Goal: Information Seeking & Learning: Find specific page/section

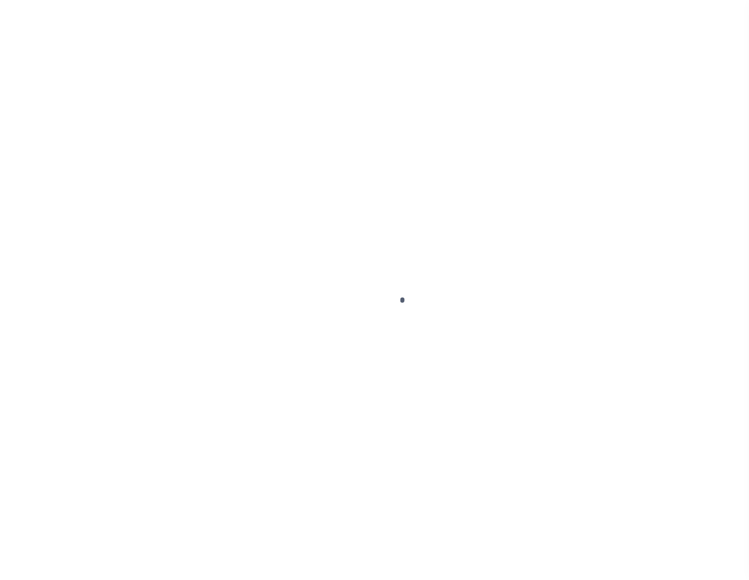
select select
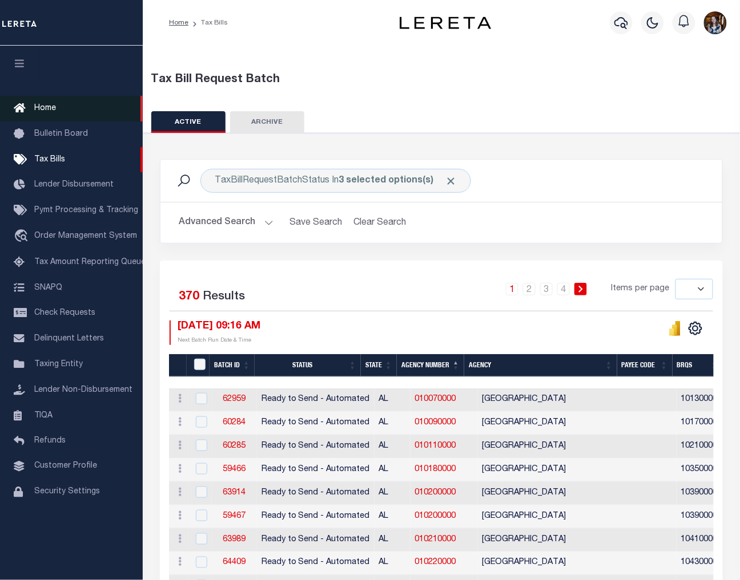
click at [46, 110] on span "Home" at bounding box center [45, 108] width 22 height 8
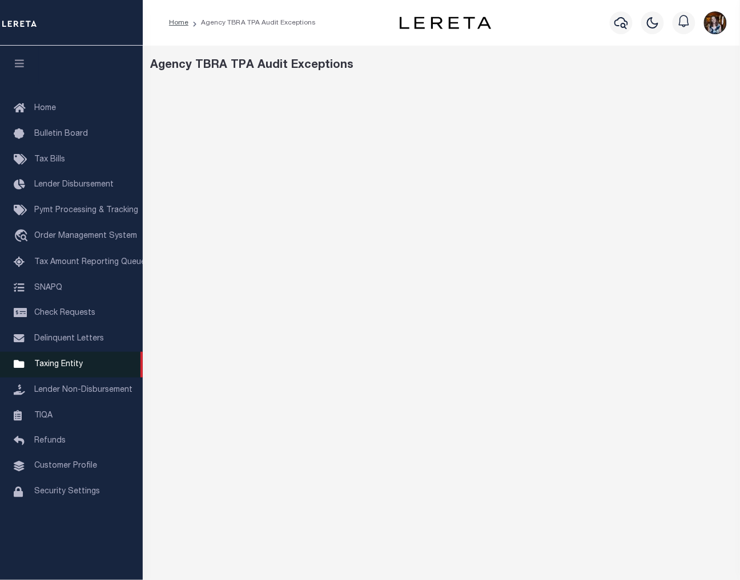
click at [43, 363] on span "Taxing Entity" at bounding box center [58, 365] width 49 height 8
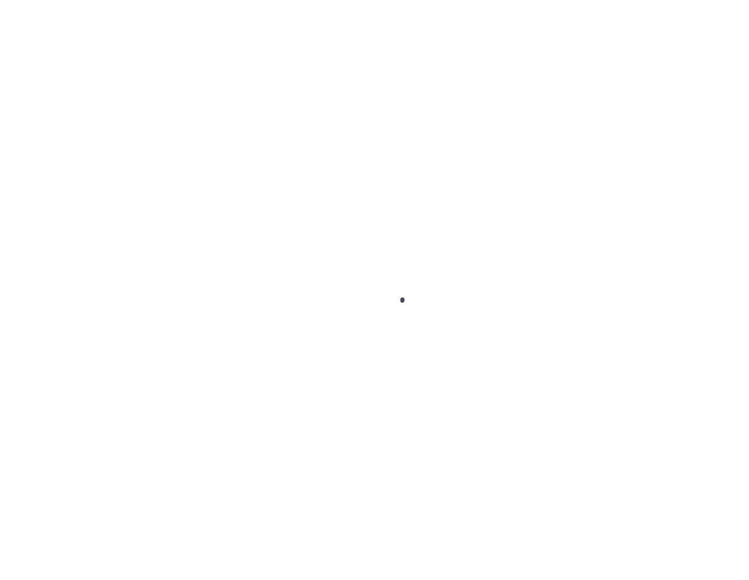
select select
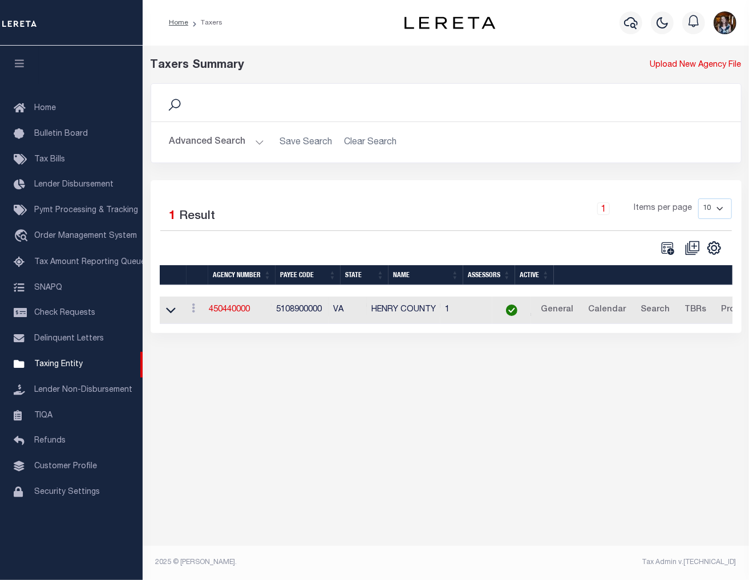
click at [215, 151] on button "Advanced Search" at bounding box center [217, 142] width 95 height 22
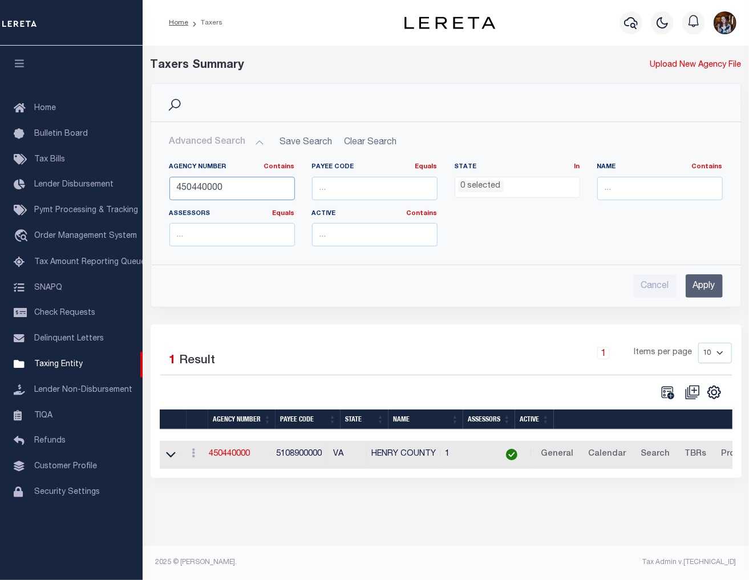
click at [208, 189] on input "450440000" at bounding box center [233, 188] width 126 height 23
paste input "65023"
type input "456502300"
click at [695, 287] on input "Apply" at bounding box center [704, 286] width 37 height 23
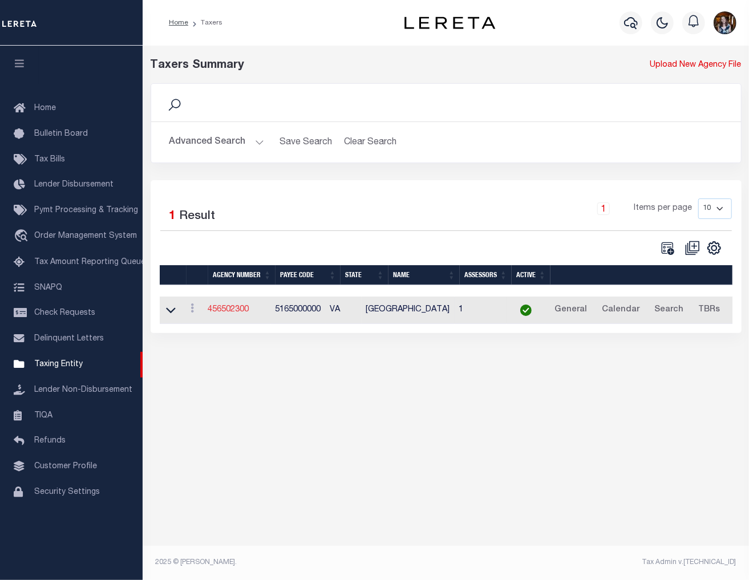
click at [247, 312] on link "456502300" at bounding box center [228, 310] width 41 height 8
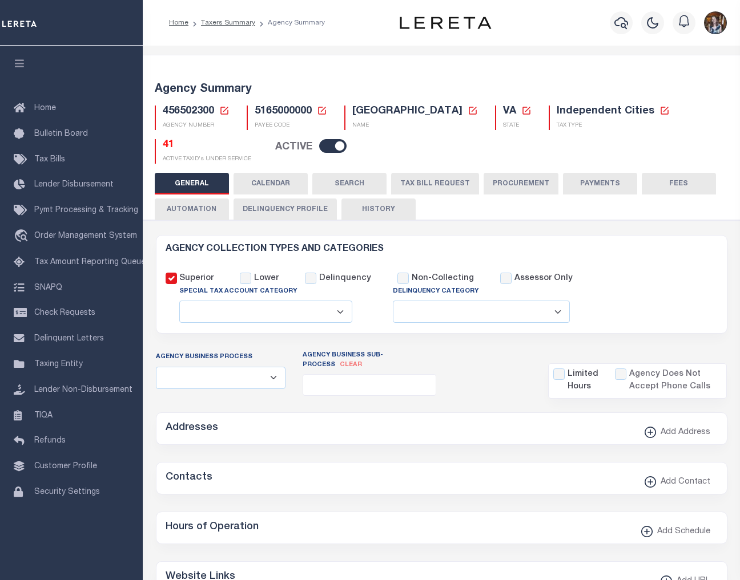
select select
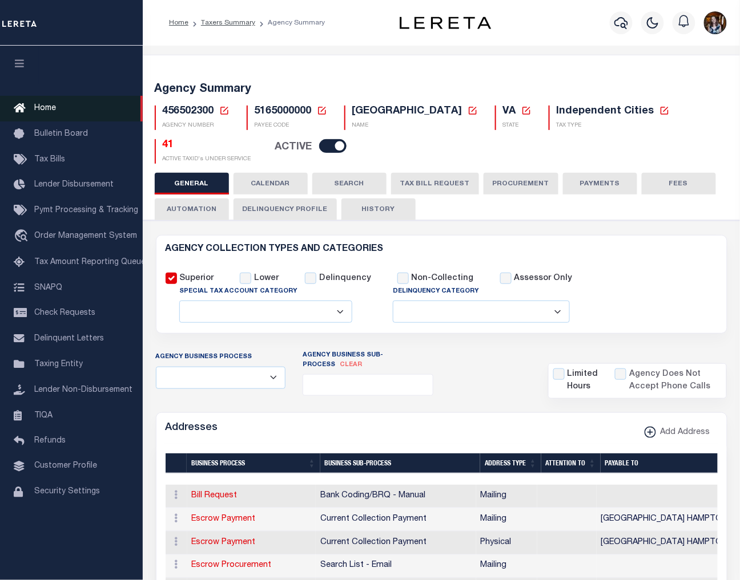
click at [53, 115] on link "Home" at bounding box center [71, 109] width 143 height 26
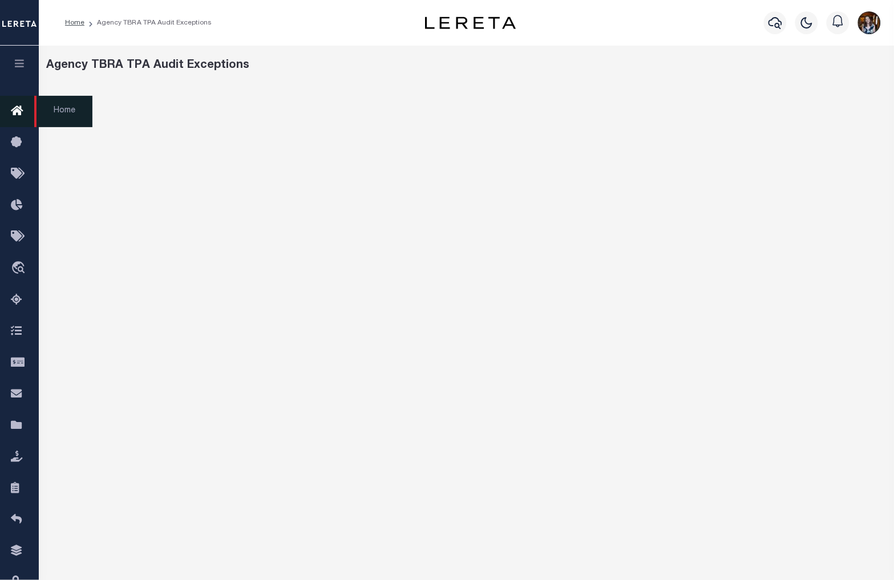
click at [17, 116] on icon at bounding box center [20, 111] width 18 height 14
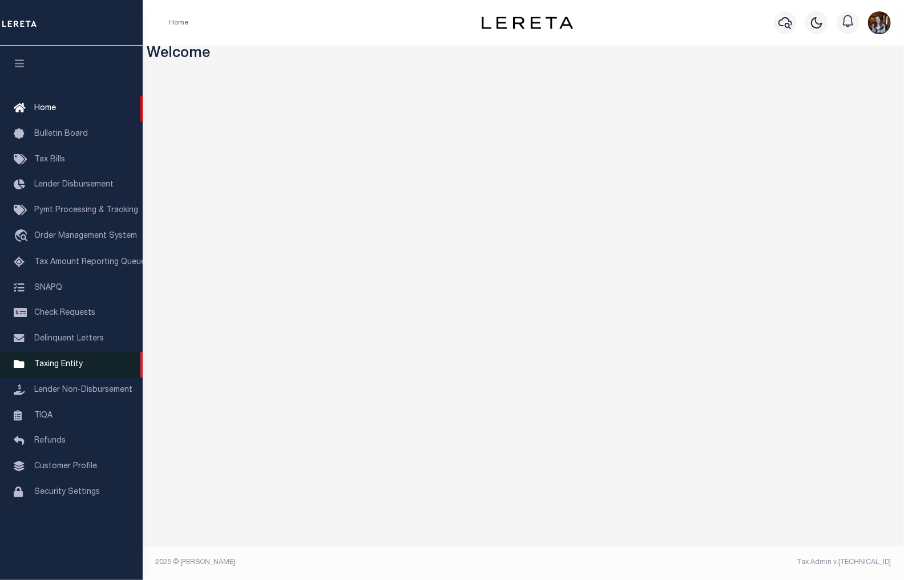
click at [59, 364] on span "Taxing Entity" at bounding box center [58, 365] width 49 height 8
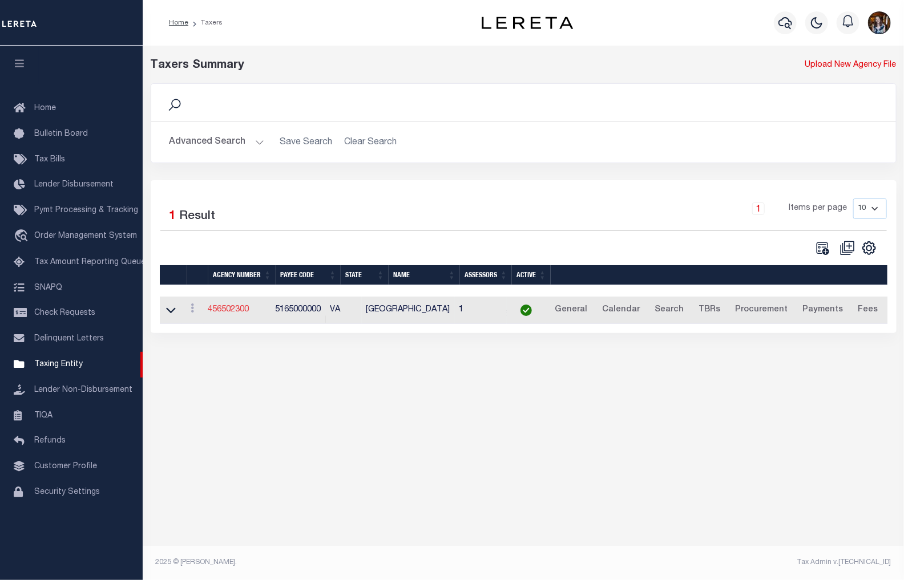
click at [243, 310] on link "456502300" at bounding box center [228, 310] width 41 height 8
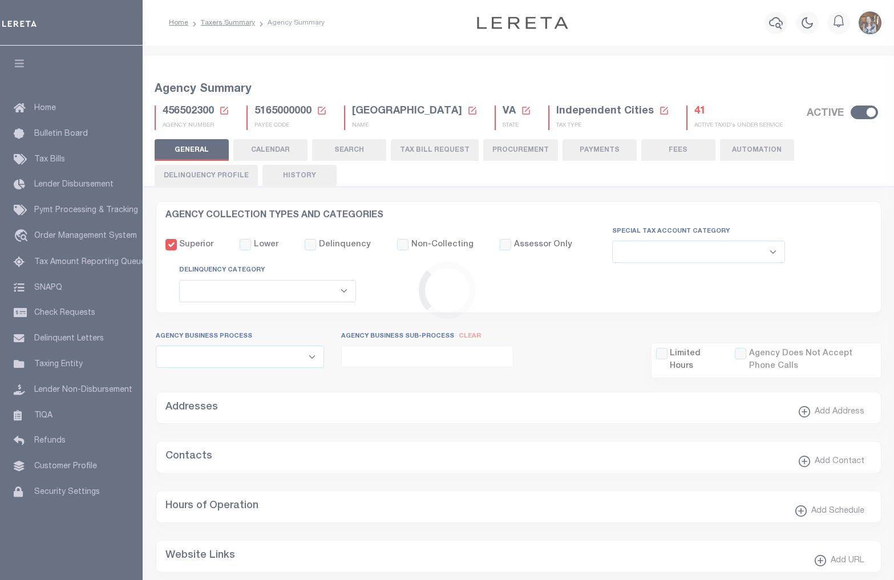
select select
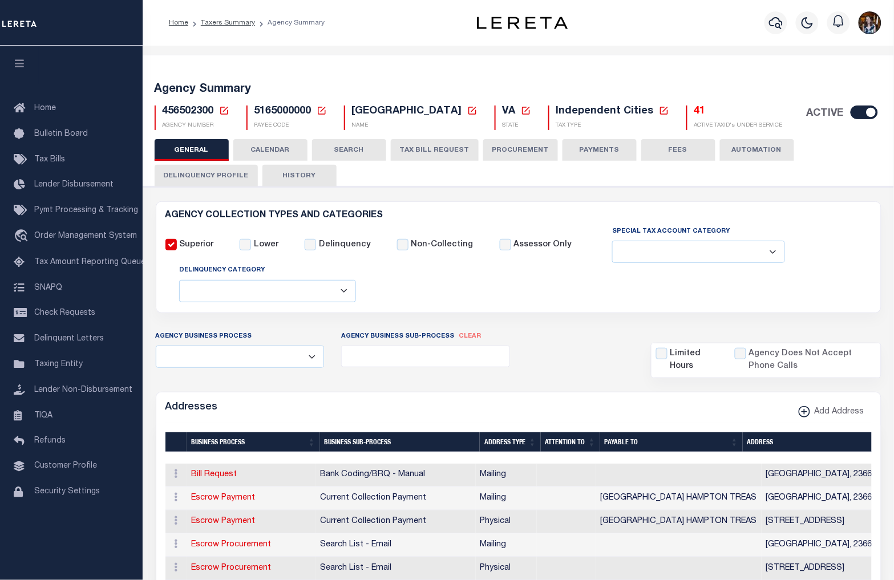
click at [599, 226] on div "Special Tax Account Category Fully Supported Supported If Provided Supported If…" at bounding box center [692, 244] width 187 height 38
click at [437, 155] on button "TAX BILL REQUEST" at bounding box center [435, 150] width 88 height 22
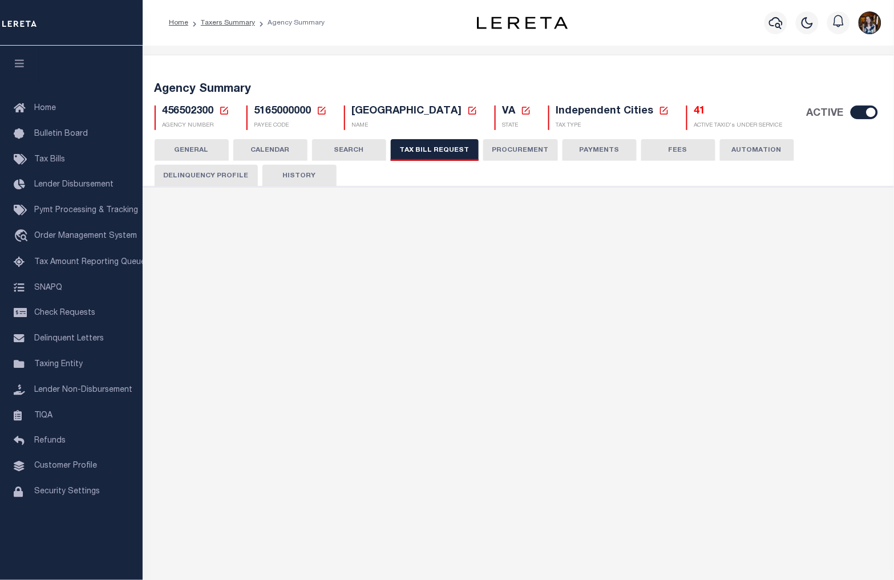
select select "29"
checkbox input "false"
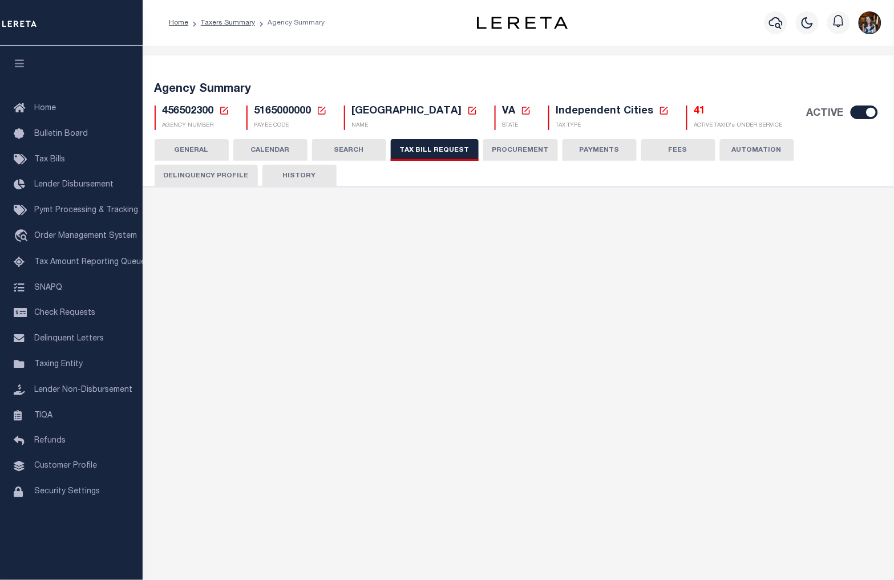
select select "22"
select select "true"
select select "9"
type input "453"
select select
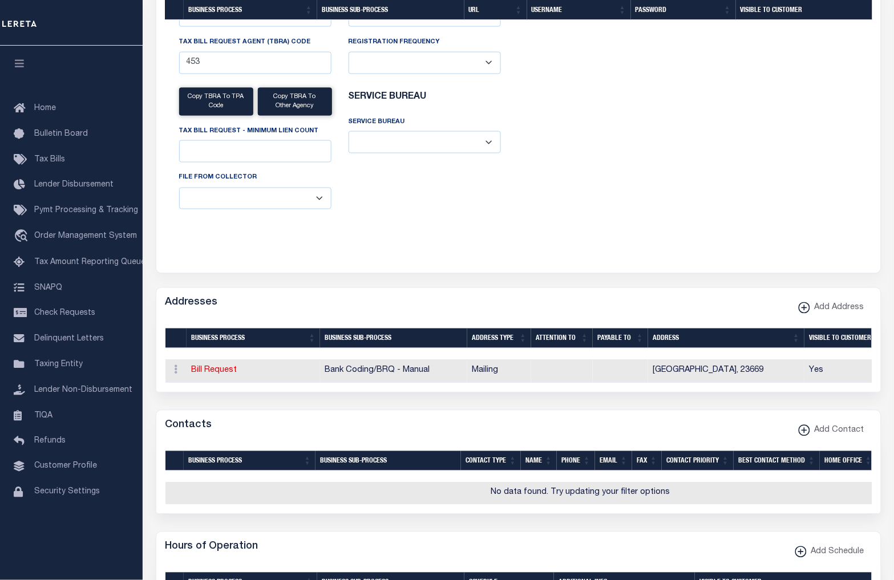
scroll to position [1268, 0]
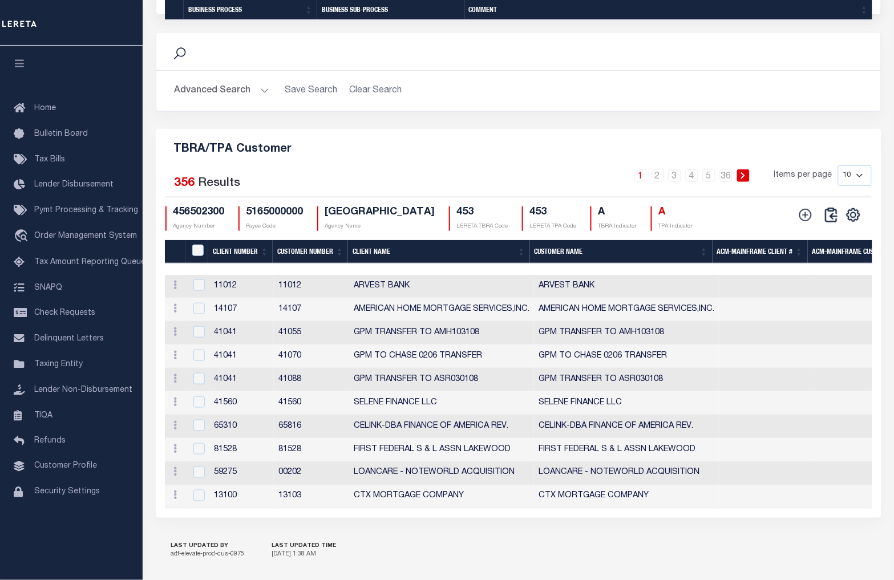
click at [659, 111] on div "Advanced Search Save Search Clear Search Client Number Contains Contains" at bounding box center [518, 91] width 725 height 41
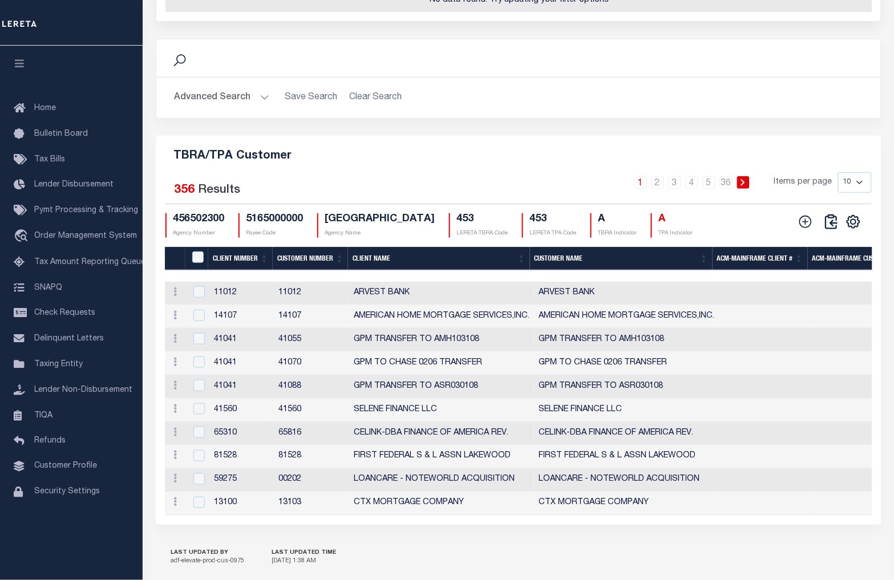
scroll to position [1332, 0]
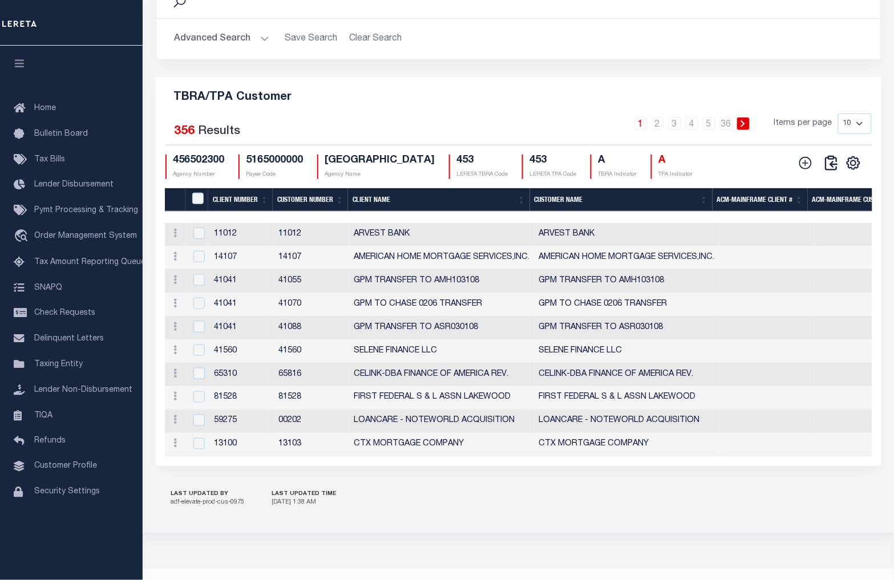
click at [303, 212] on th "Customer Number" at bounding box center [310, 199] width 75 height 23
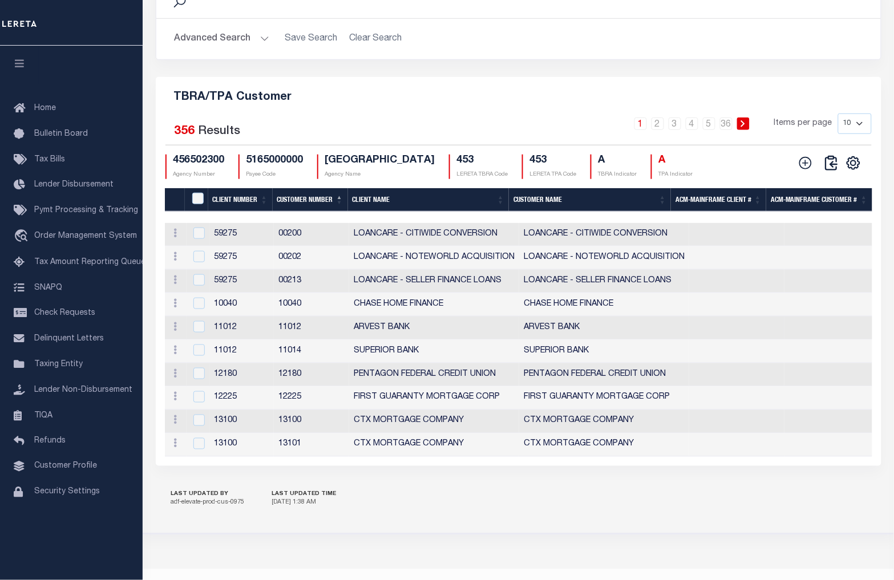
scroll to position [1393, 0]
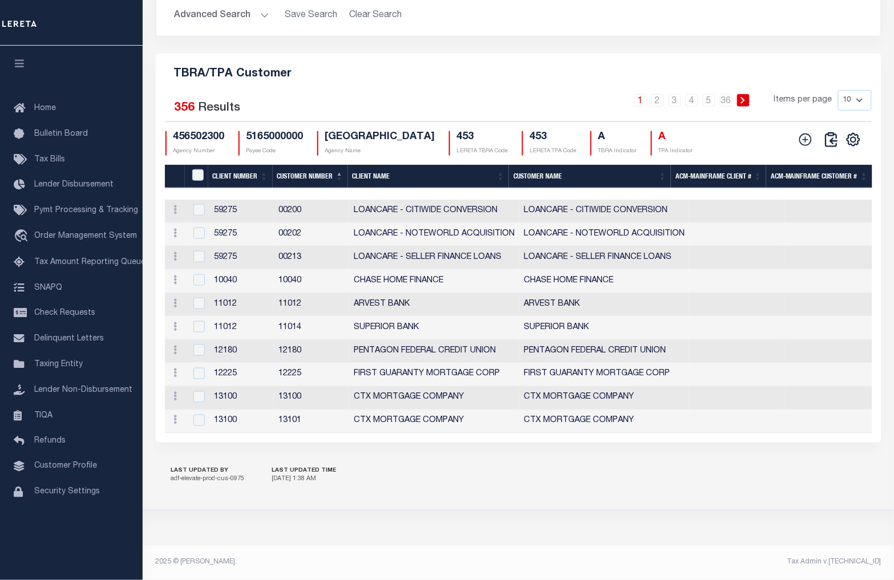
click at [745, 97] on icon at bounding box center [743, 100] width 4 height 7
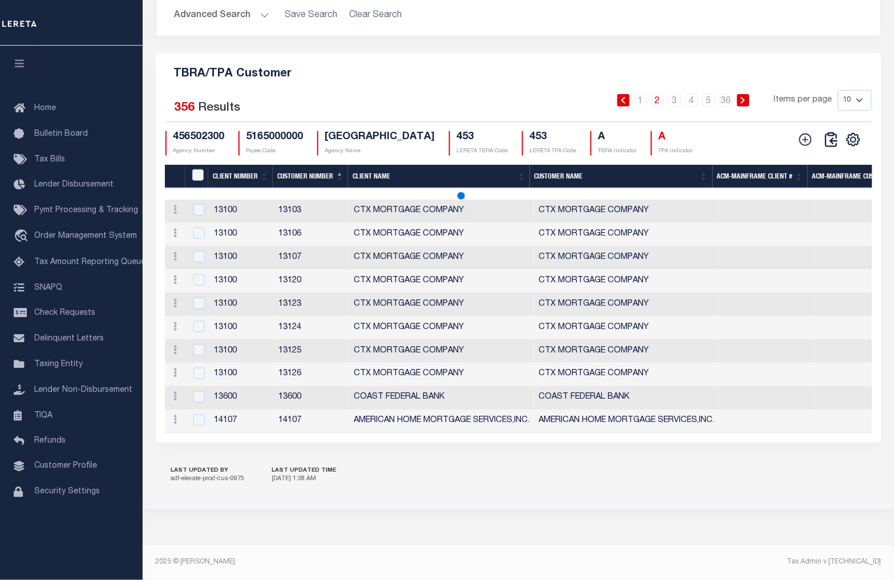
click at [745, 97] on icon at bounding box center [743, 100] width 4 height 7
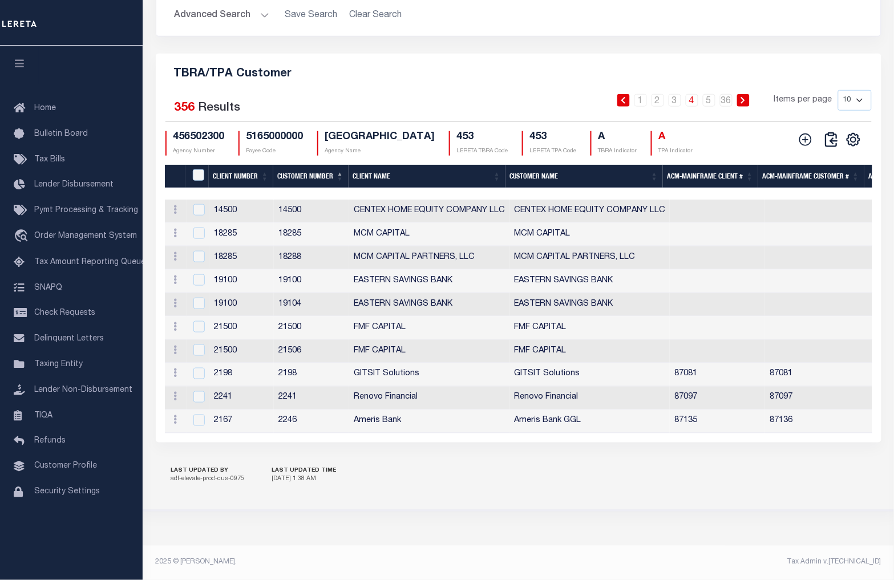
click at [745, 97] on icon at bounding box center [743, 100] width 4 height 7
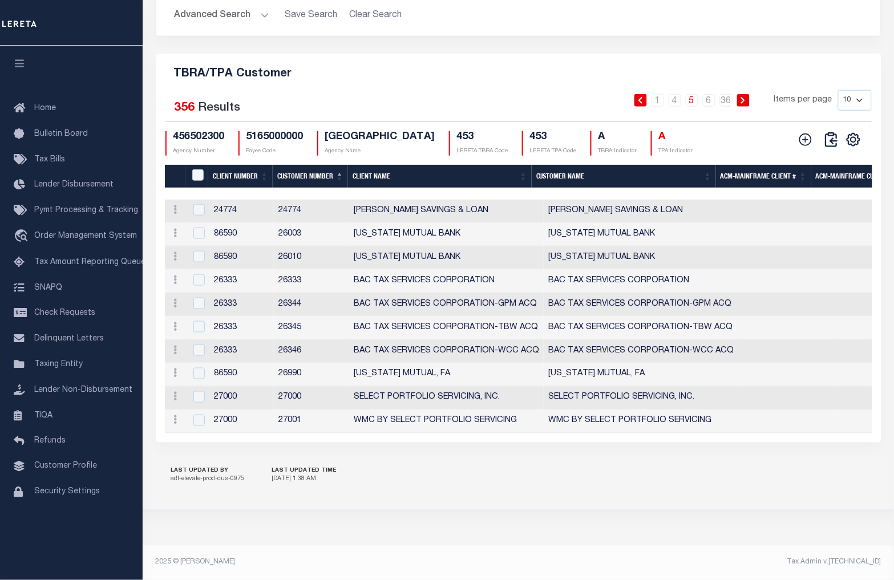
click at [745, 97] on icon at bounding box center [743, 100] width 4 height 7
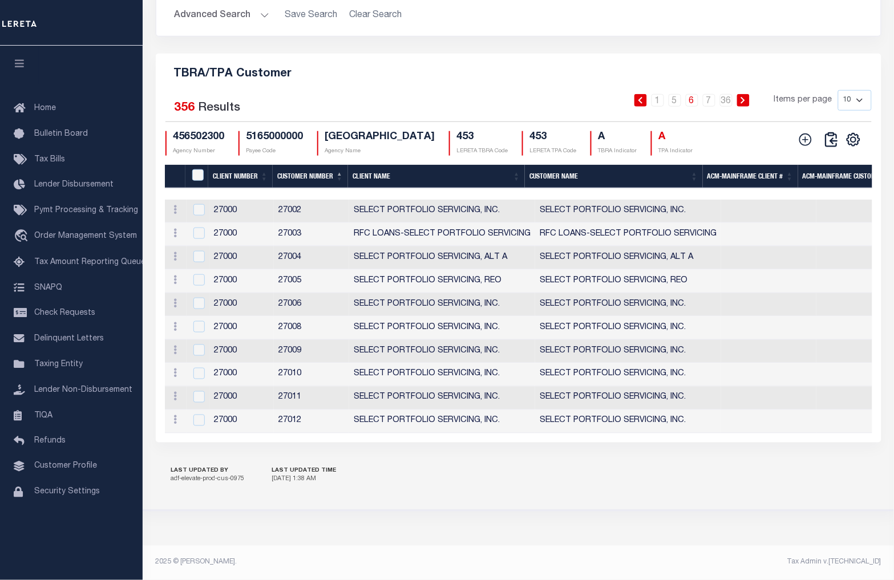
click at [745, 97] on icon at bounding box center [743, 100] width 4 height 7
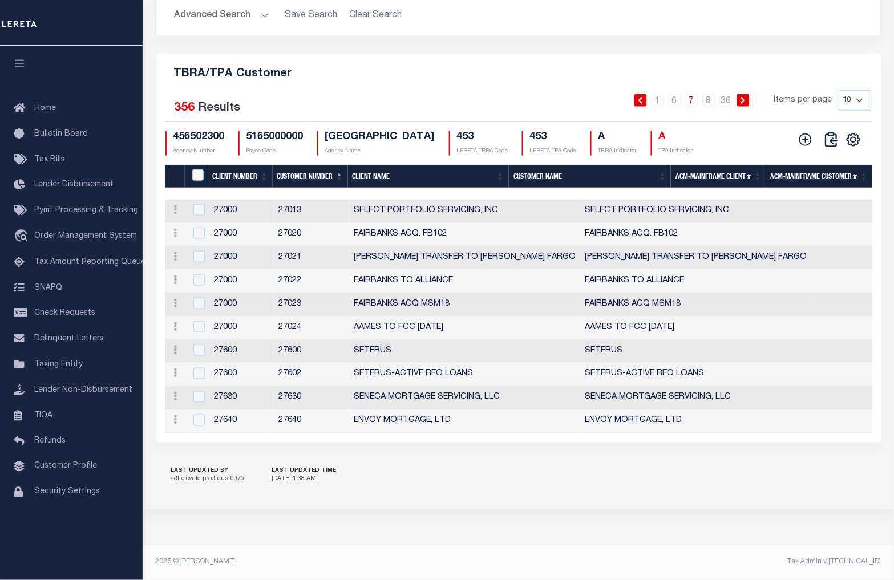
click at [745, 97] on icon at bounding box center [743, 100] width 4 height 7
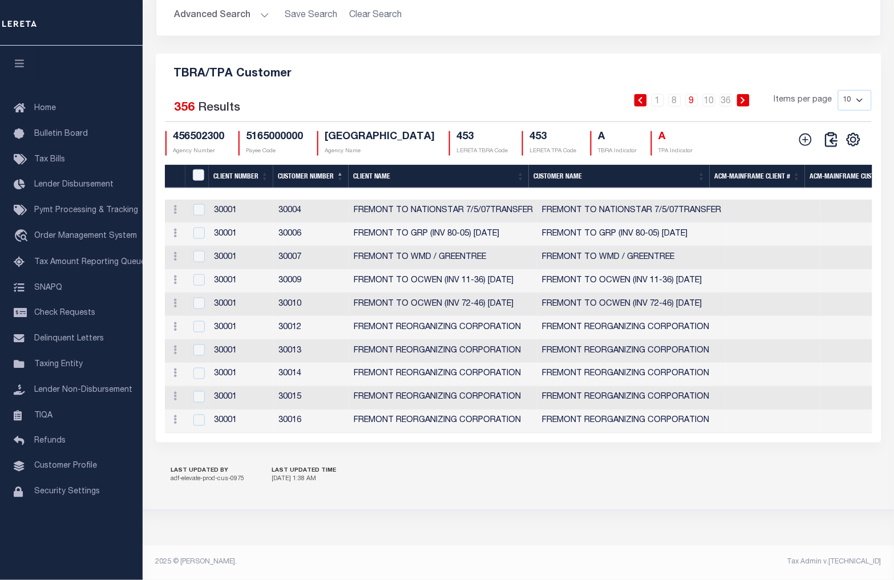
click at [745, 97] on icon at bounding box center [743, 100] width 4 height 7
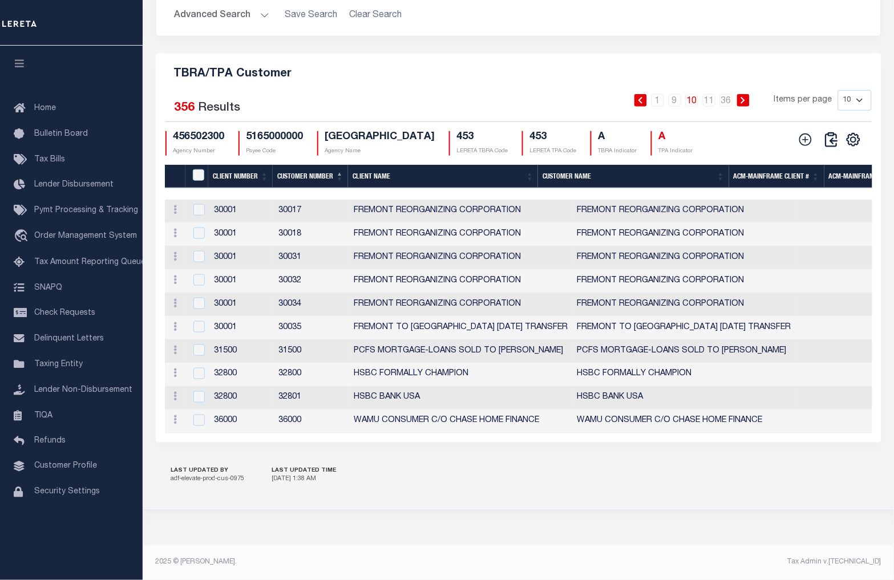
click at [745, 97] on icon at bounding box center [743, 100] width 4 height 7
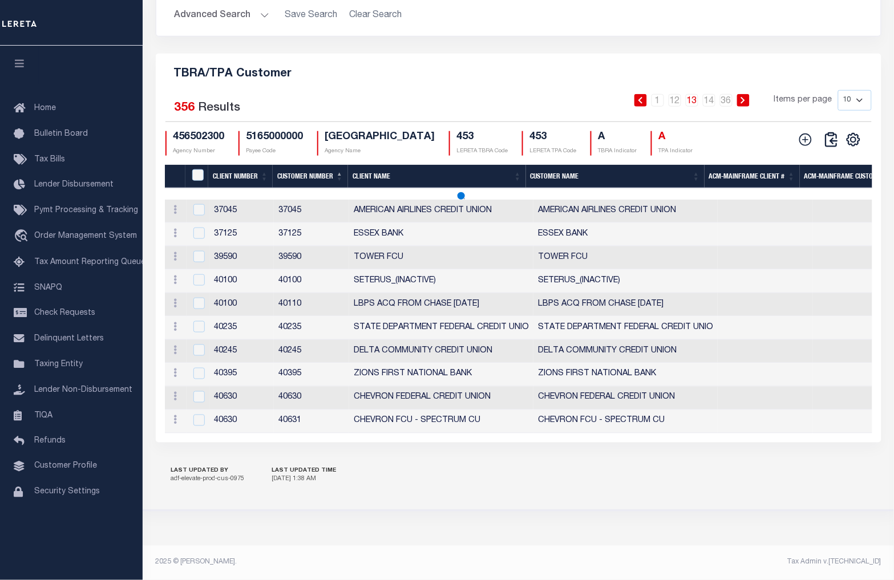
click at [745, 97] on icon at bounding box center [743, 100] width 4 height 7
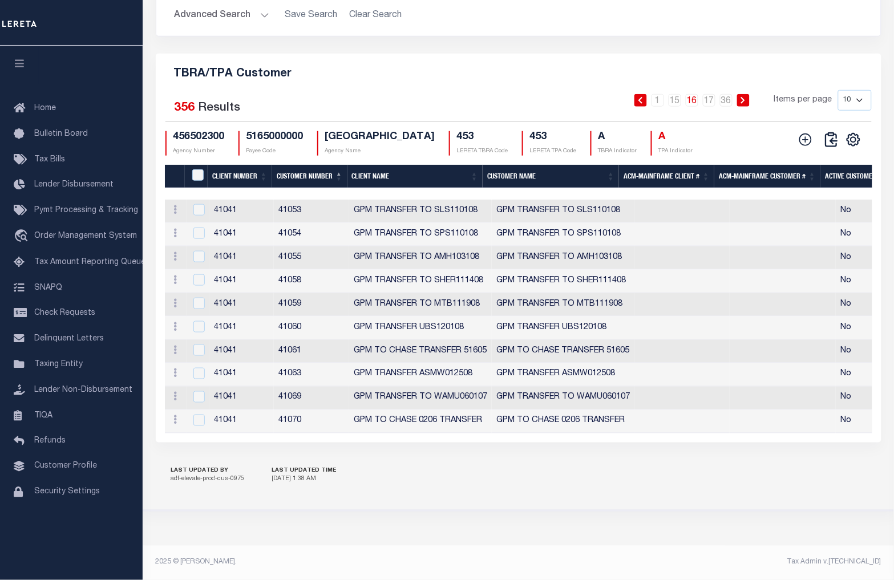
click at [745, 97] on icon at bounding box center [743, 100] width 4 height 7
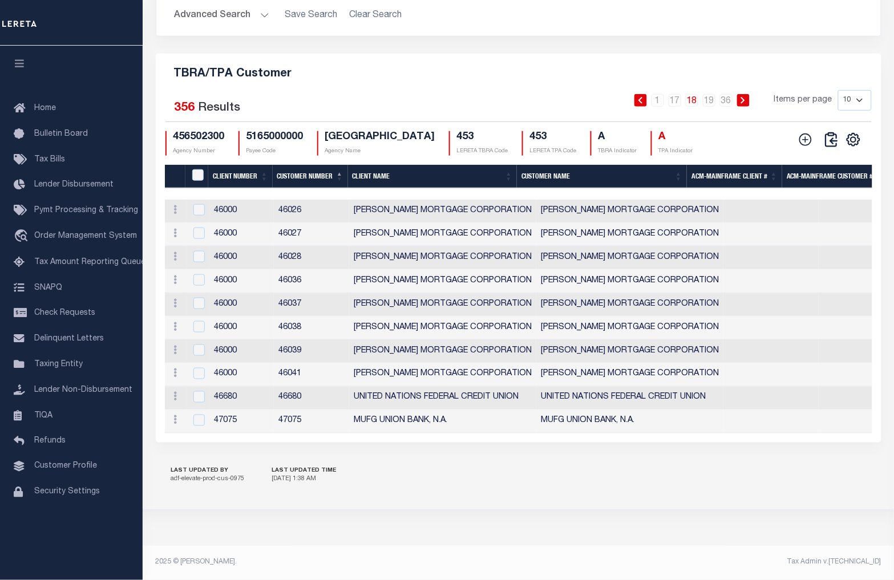
drag, startPoint x: 761, startPoint y: 95, endPoint x: 748, endPoint y: 93, distance: 13.2
click at [746, 97] on icon at bounding box center [743, 100] width 5 height 7
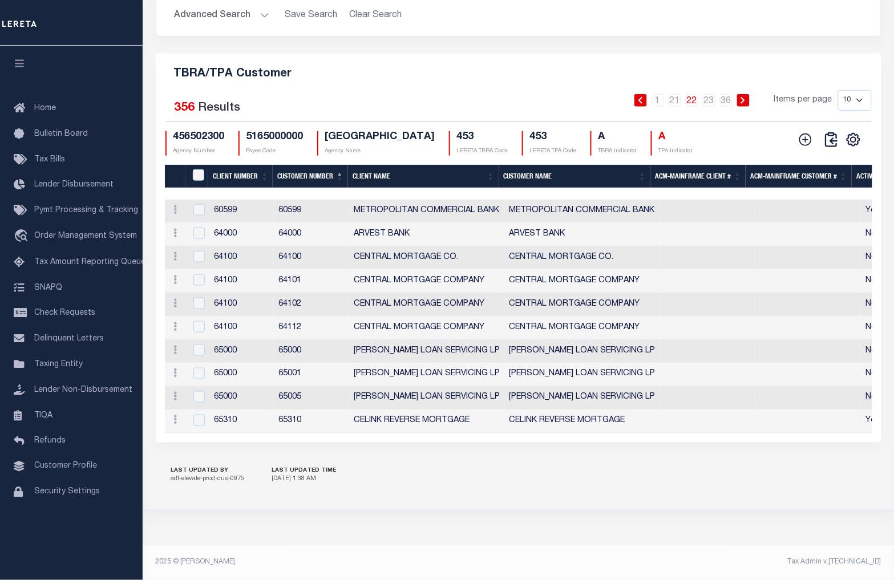
click at [745, 97] on link at bounding box center [743, 100] width 13 height 13
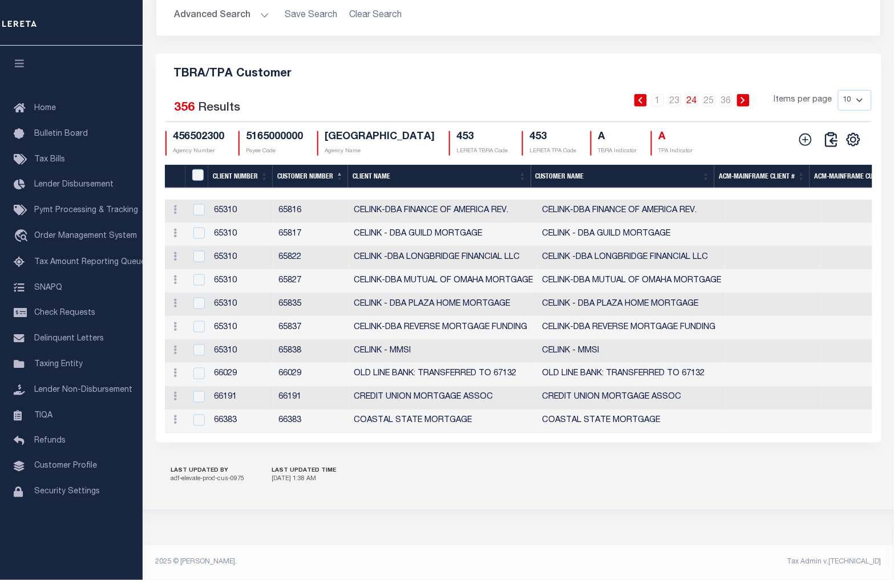
click at [745, 97] on link at bounding box center [743, 100] width 13 height 13
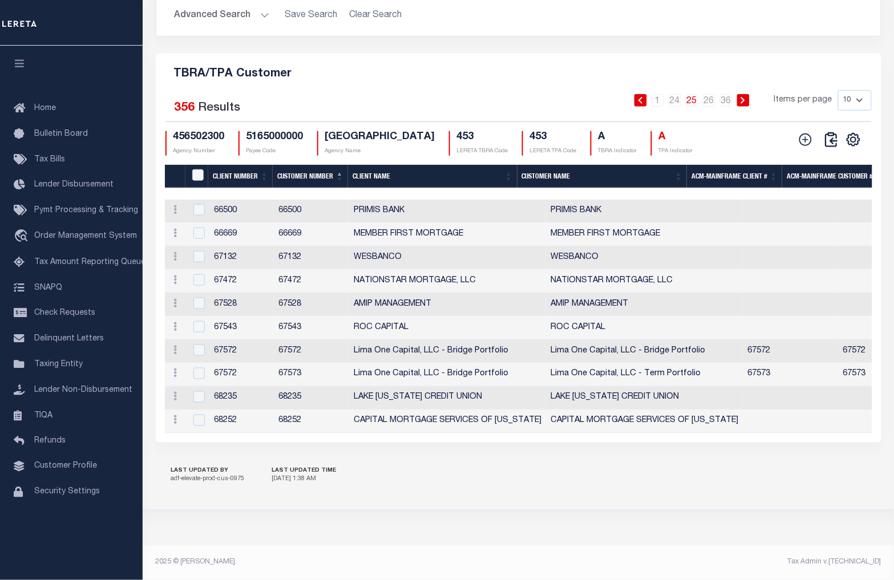
click at [745, 97] on link at bounding box center [743, 100] width 13 height 13
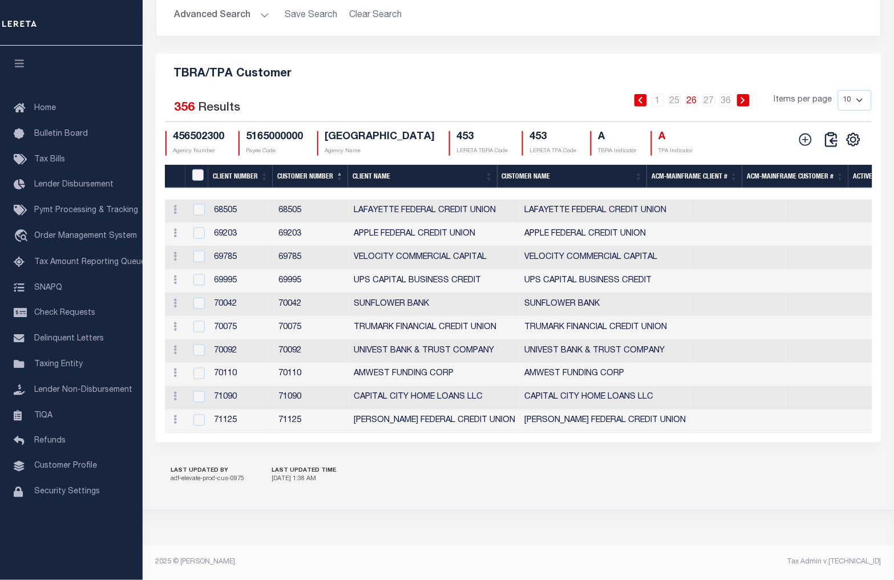
click at [745, 97] on link at bounding box center [743, 100] width 13 height 13
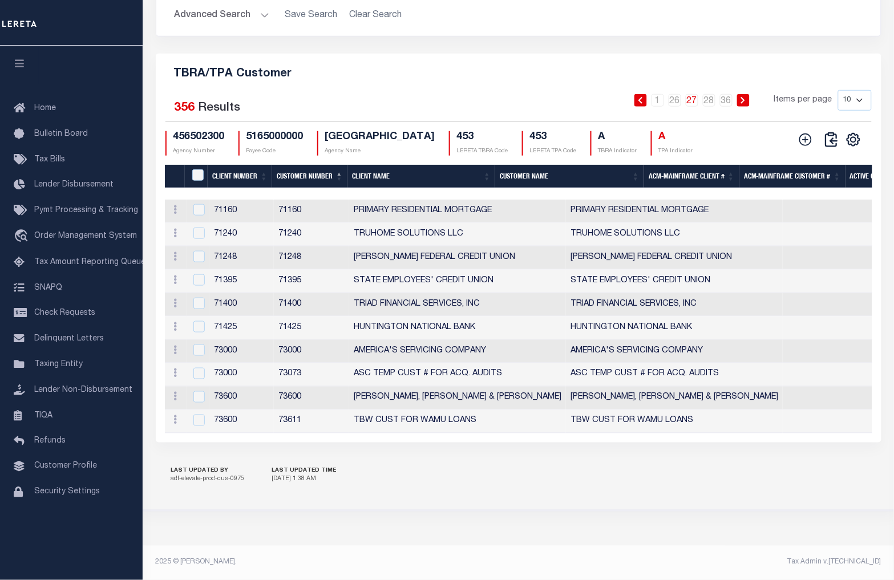
click at [626, 68] on h5 "TBRA/TPA Customer" at bounding box center [519, 72] width 708 height 18
click at [745, 99] on link at bounding box center [743, 100] width 13 height 13
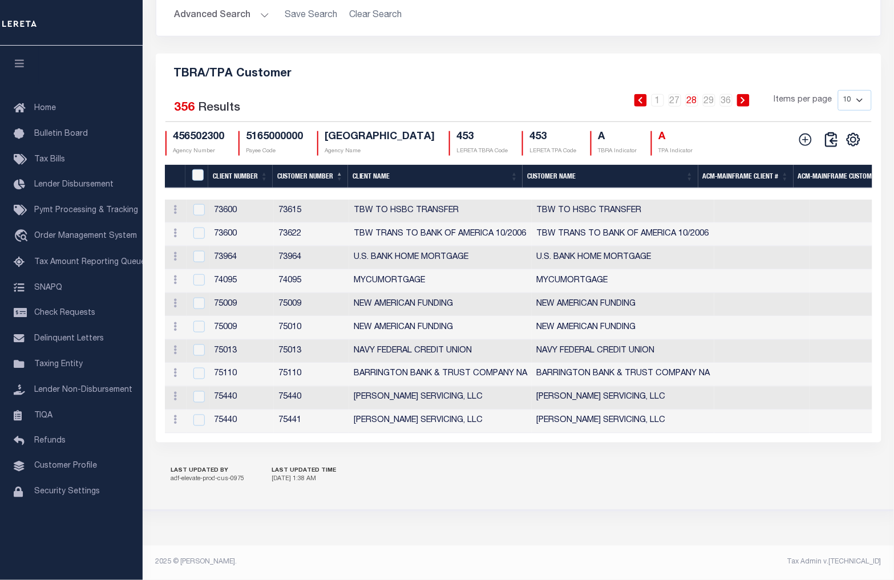
click at [642, 97] on icon at bounding box center [640, 100] width 5 height 7
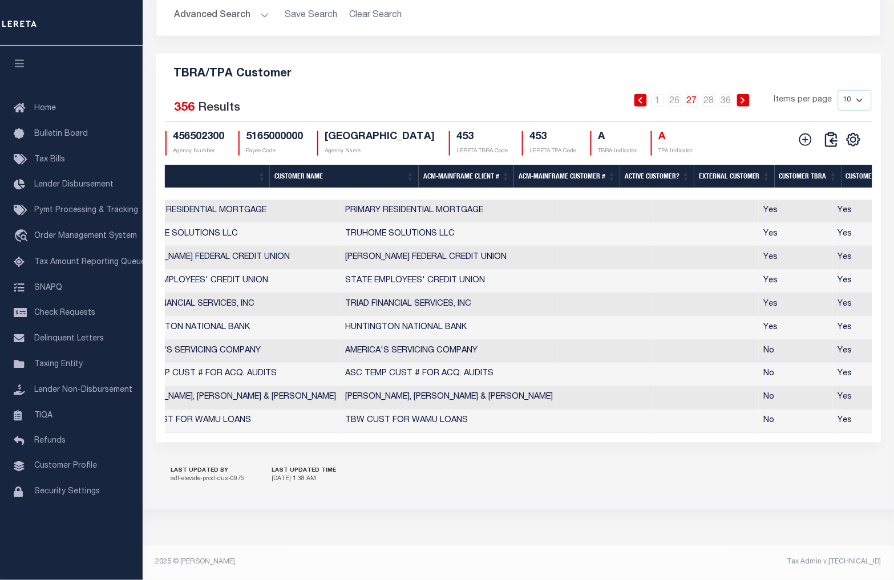
scroll to position [0, 0]
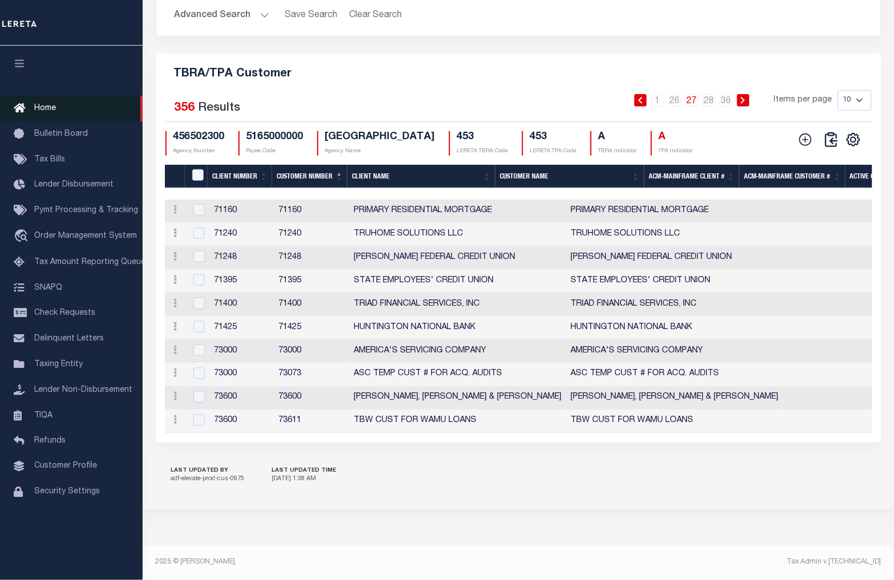
click at [45, 112] on span "Home" at bounding box center [45, 108] width 22 height 8
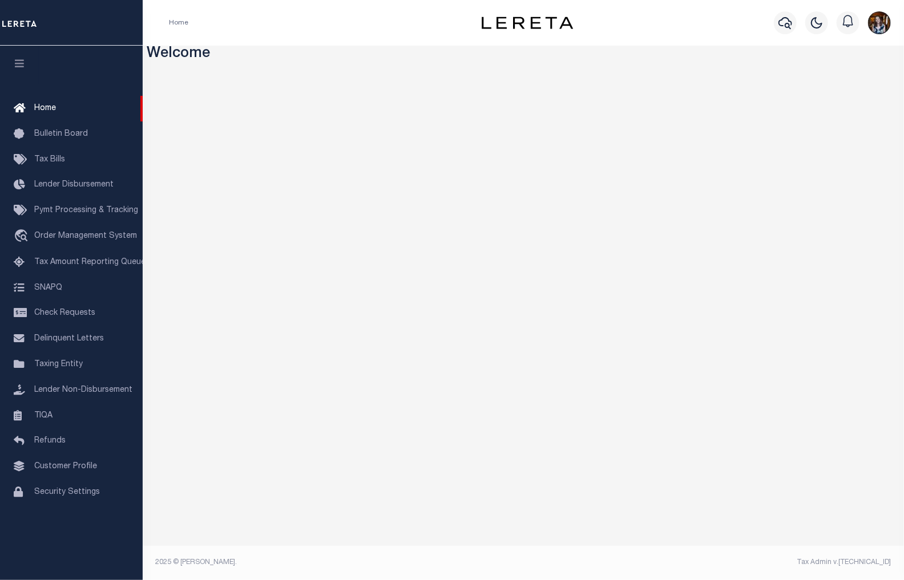
click at [619, 53] on h3 "Welcome" at bounding box center [523, 55] width 753 height 18
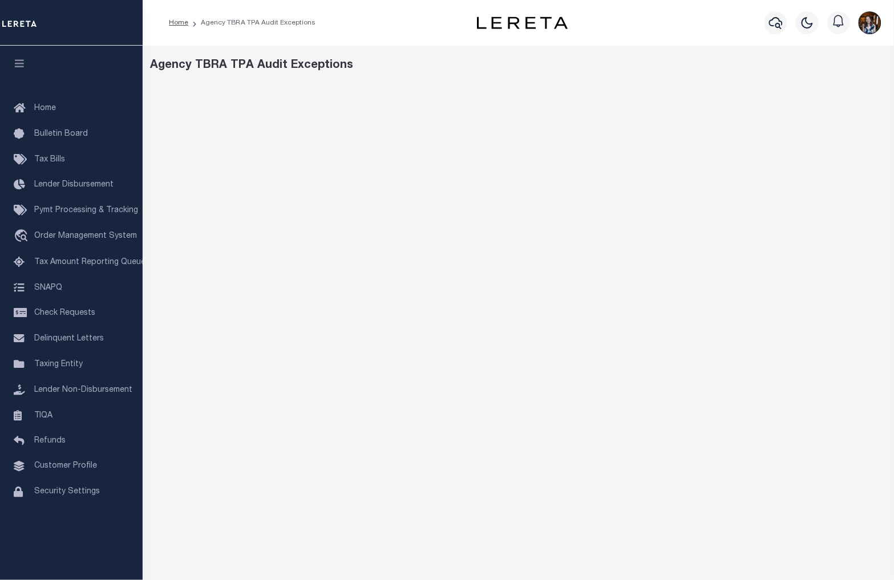
click at [666, 71] on div "Agency TBRA TPA Audit Exceptions" at bounding box center [519, 65] width 736 height 17
click at [824, 71] on div "Agency TBRA TPA Audit Exceptions" at bounding box center [519, 65] width 736 height 17
click at [631, 24] on div "Profile Sign out" at bounding box center [734, 23] width 303 height 40
click at [853, 76] on div "Agency TBRA TPA Audit Exceptions" at bounding box center [519, 381] width 752 height 671
click at [469, 70] on div "Agency TBRA TPA Audit Exceptions" at bounding box center [519, 65] width 736 height 17
